Goal: Task Accomplishment & Management: Use online tool/utility

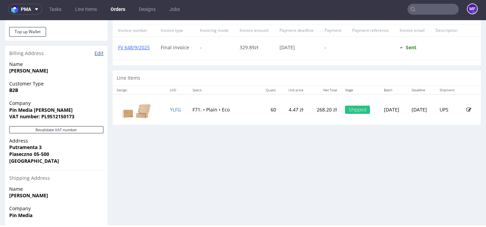
scroll to position [370, 0]
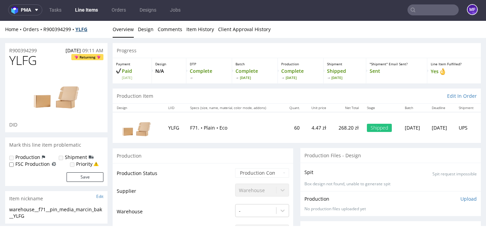
scroll to position [2, 0]
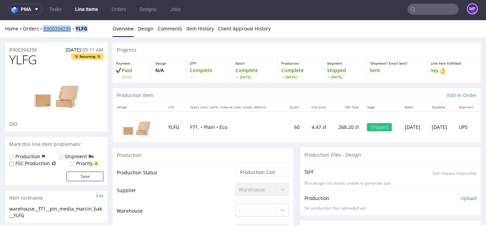
drag, startPoint x: 89, startPoint y: 29, endPoint x: 43, endPoint y: 29, distance: 45.4
click at [43, 28] on div "Home Orders R900394299 YLFG" at bounding box center [56, 28] width 102 height 7
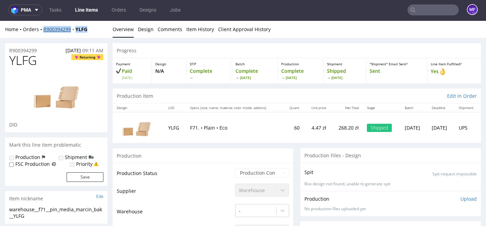
copy div "R900394299 YLFG"
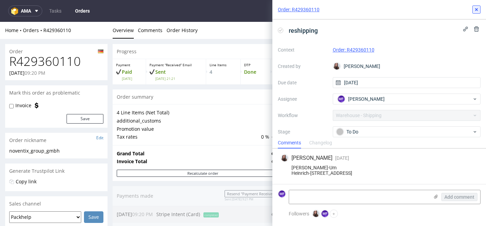
click at [478, 12] on icon at bounding box center [476, 9] width 5 height 5
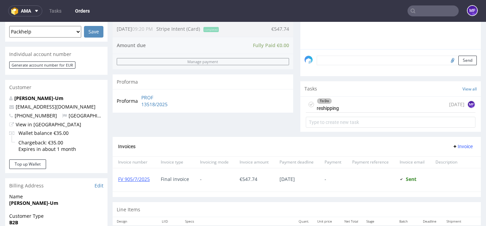
scroll to position [187, 0]
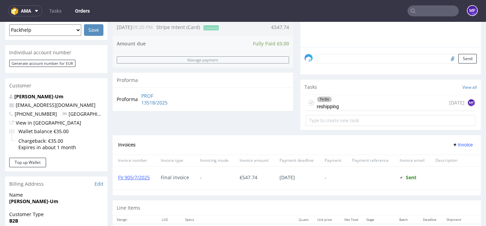
click at [341, 110] on div "To Do reshipping 6 days ago MF" at bounding box center [391, 103] width 170 height 16
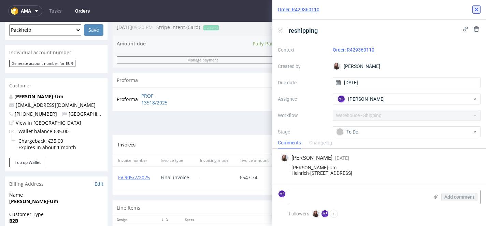
click at [479, 12] on icon at bounding box center [476, 9] width 5 height 5
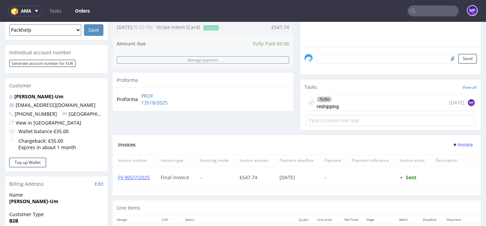
click at [288, 119] on div "Order summary 4 Line Items (Net Total) 716.99 additional_customs 0.0 Promotion …" at bounding box center [203, 18] width 181 height 233
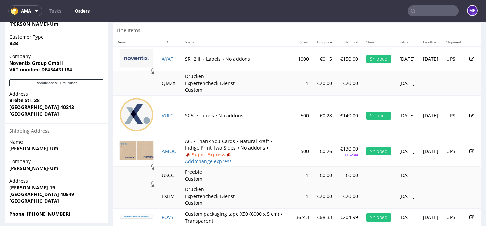
scroll to position [385, 0]
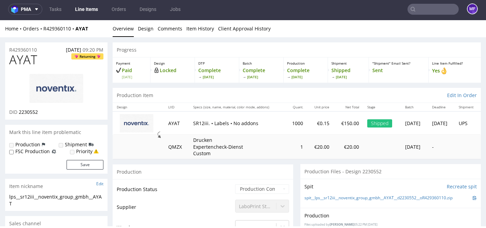
click at [202, 88] on div "Production Item Edit In Order" at bounding box center [297, 95] width 368 height 15
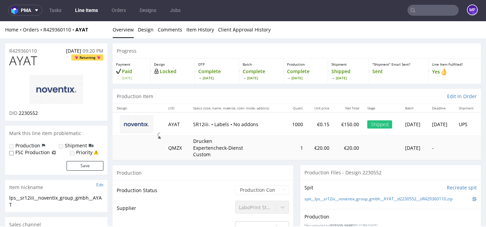
scroll to position [1, 0]
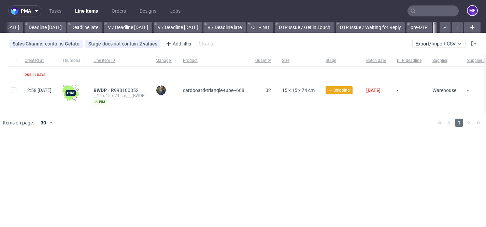
scroll to position [0, 784]
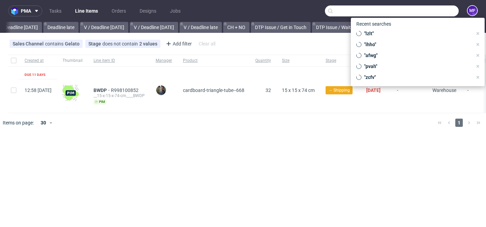
click at [424, 10] on input "text" at bounding box center [392, 10] width 134 height 11
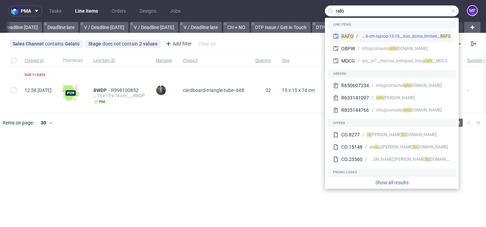
type input "rafo"
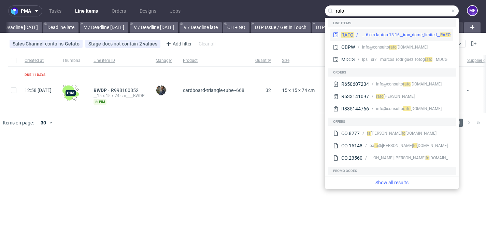
click at [401, 36] on div "bds__42-8-cm-x-30-9-cm-x-8-6-cm-laptop-13-16__iron_dome_limited__ RAFO" at bounding box center [406, 35] width 90 height 6
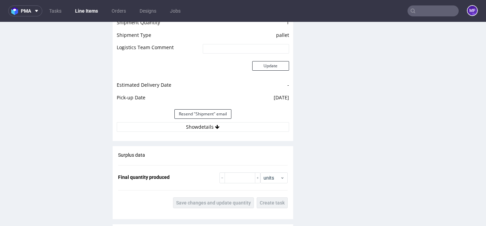
scroll to position [615, 0]
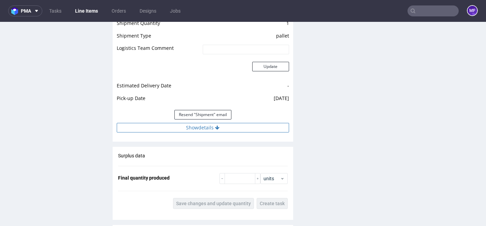
click at [203, 130] on button "Show details" at bounding box center [203, 128] width 172 height 10
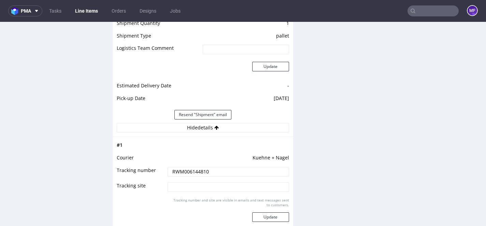
drag, startPoint x: 207, startPoint y: 172, endPoint x: 166, endPoint y: 170, distance: 40.4
click at [168, 170] on input "RWM006144810" at bounding box center [229, 172] width 122 height 10
drag, startPoint x: 342, startPoint y: 153, endPoint x: 334, endPoint y: 132, distance: 22.4
click at [342, 153] on div "Production Files - Design Spit Spit request impossible Box design not found, un…" at bounding box center [390, 78] width 181 height 1115
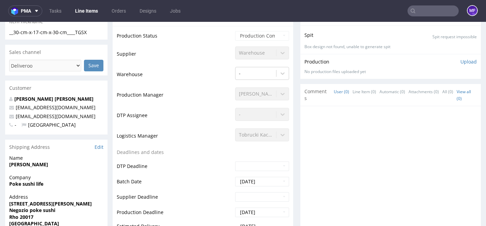
scroll to position [0, 0]
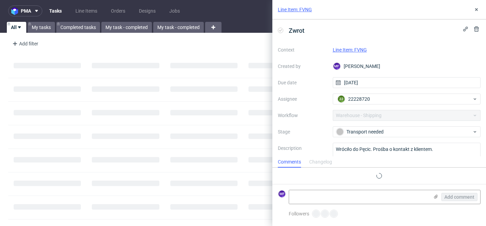
scroll to position [6, 0]
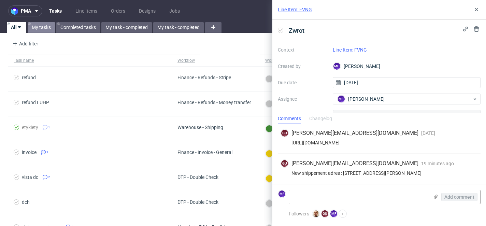
click at [49, 28] on link "My tasks" at bounding box center [41, 27] width 27 height 11
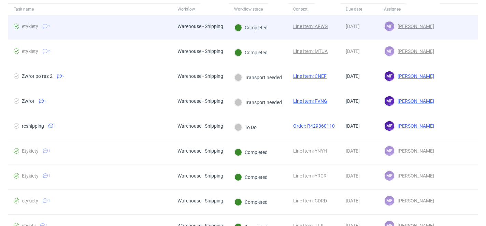
scroll to position [53, 0]
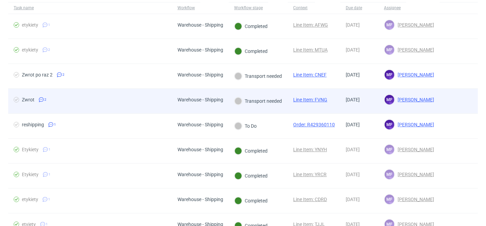
click at [155, 103] on span "Zwrot 2" at bounding box center [90, 101] width 153 height 8
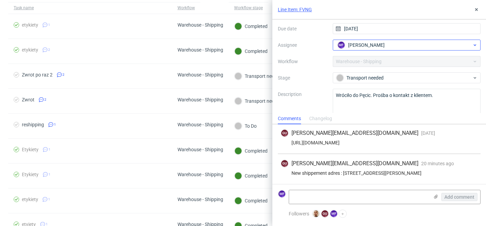
scroll to position [68, 0]
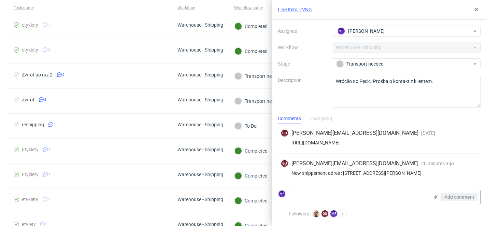
click at [295, 10] on link "Line Item: FVNG" at bounding box center [295, 9] width 34 height 7
